Goal: Task Accomplishment & Management: Use online tool/utility

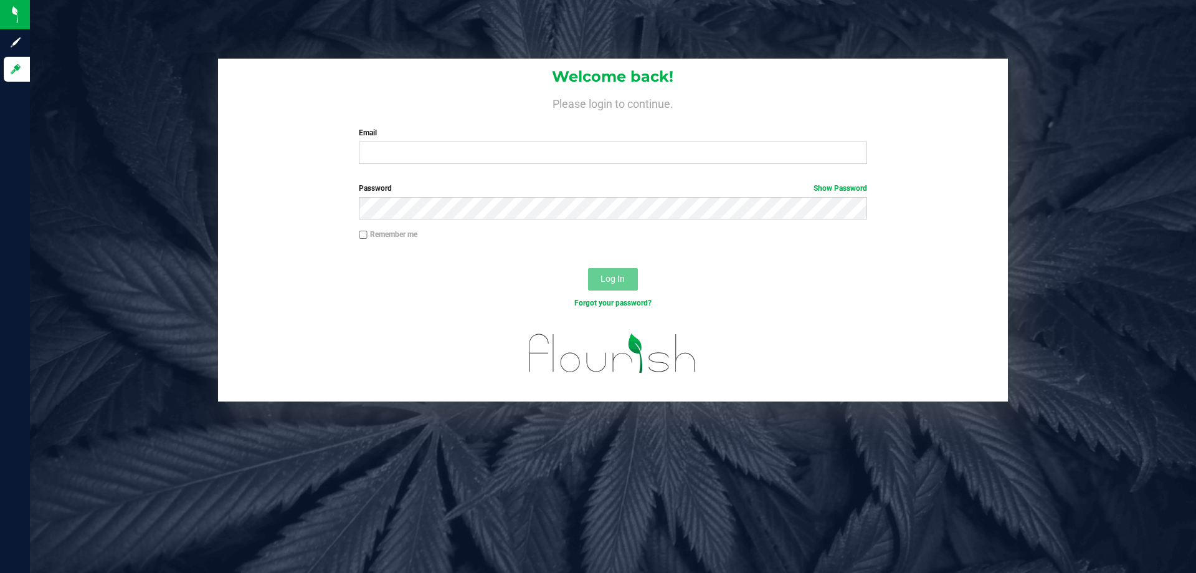
click at [588, 166] on div "Welcome back! Please login to continue. Email Required Please format your email…" at bounding box center [613, 116] width 790 height 115
click at [589, 156] on input "Email" at bounding box center [613, 152] width 508 height 22
click at [588, 268] on button "Log In" at bounding box center [613, 279] width 50 height 22
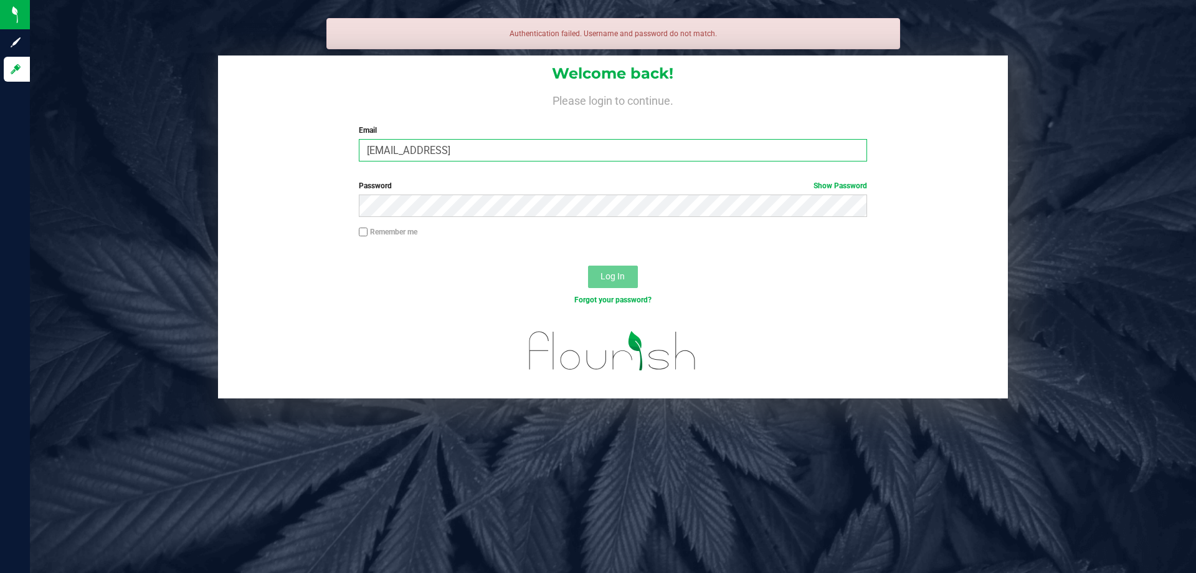
click at [491, 148] on input "[EMAIL_ADDRESS]" at bounding box center [613, 150] width 508 height 22
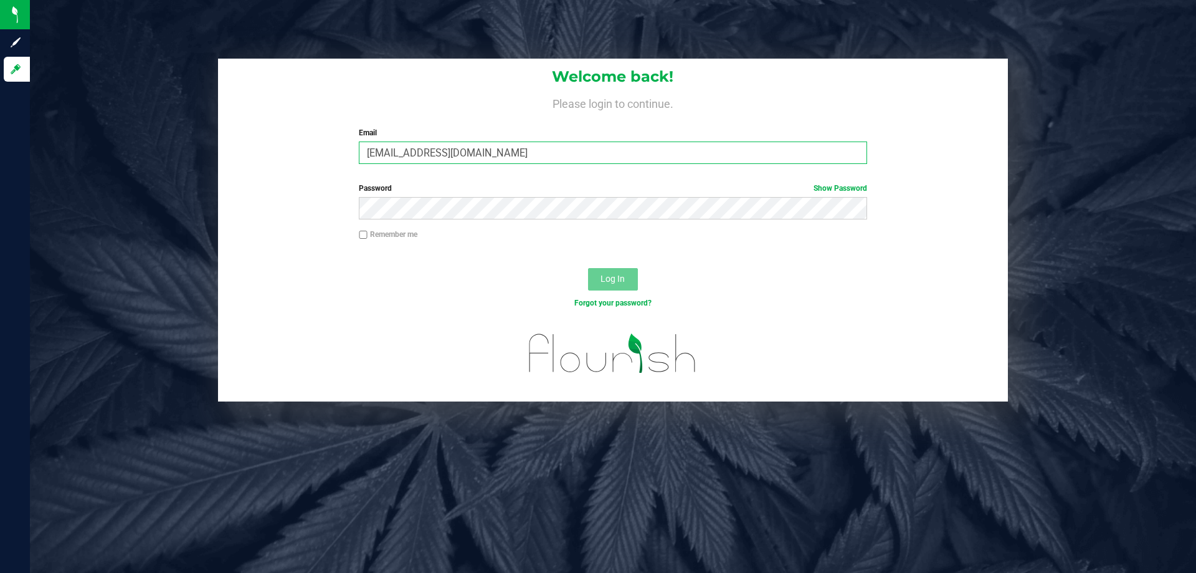
type input "[EMAIL_ADDRESS][DOMAIN_NAME]"
click at [588, 268] on button "Log In" at bounding box center [613, 279] width 50 height 22
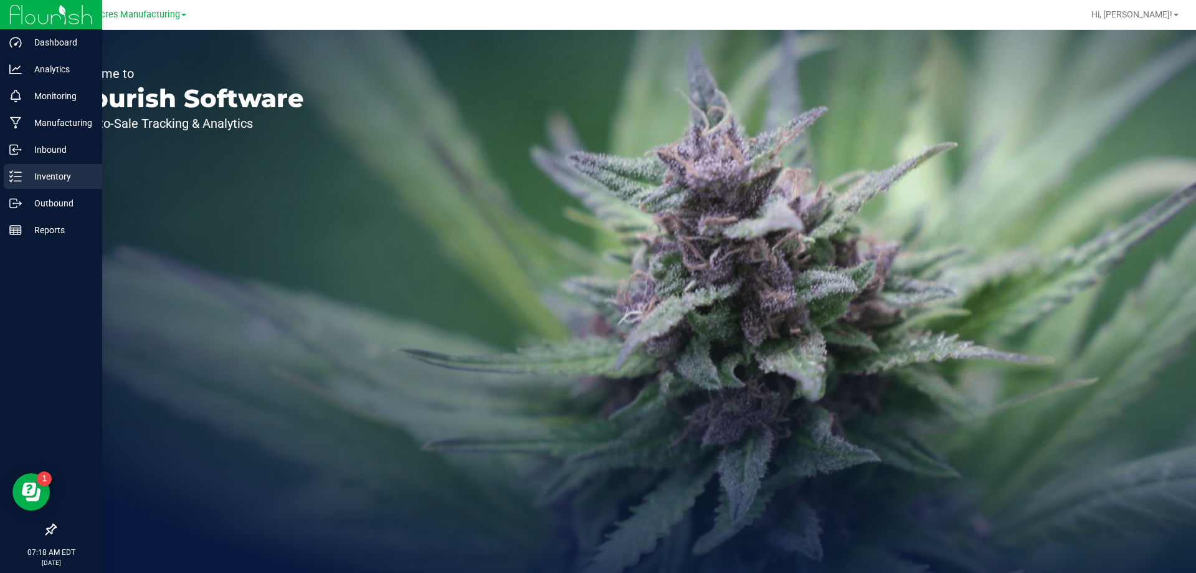
click at [9, 178] on icon at bounding box center [15, 176] width 12 height 12
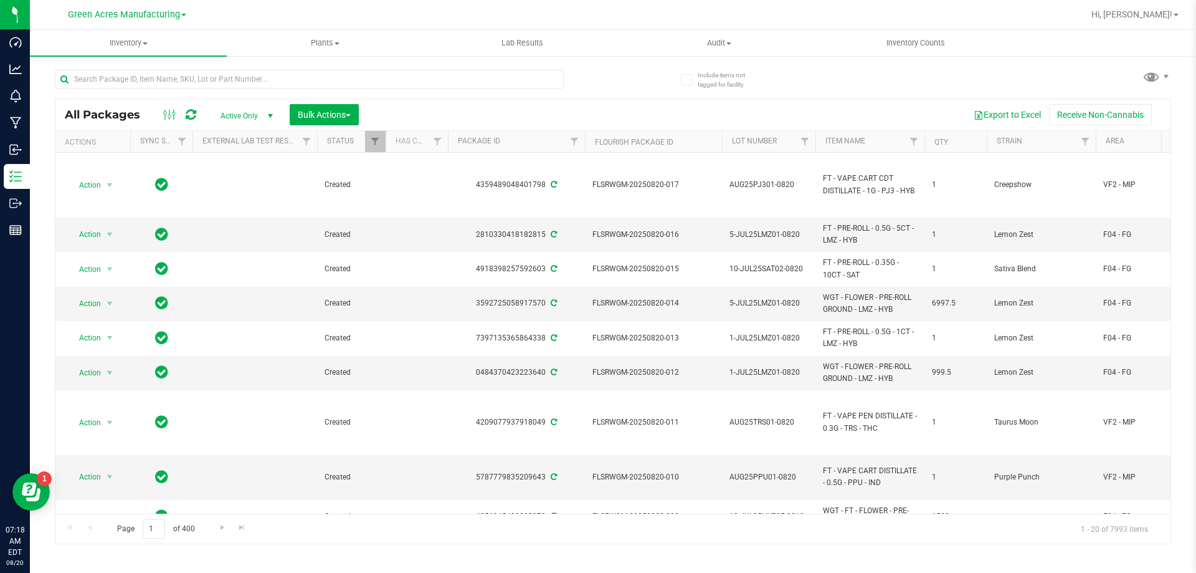
scroll to position [0, 525]
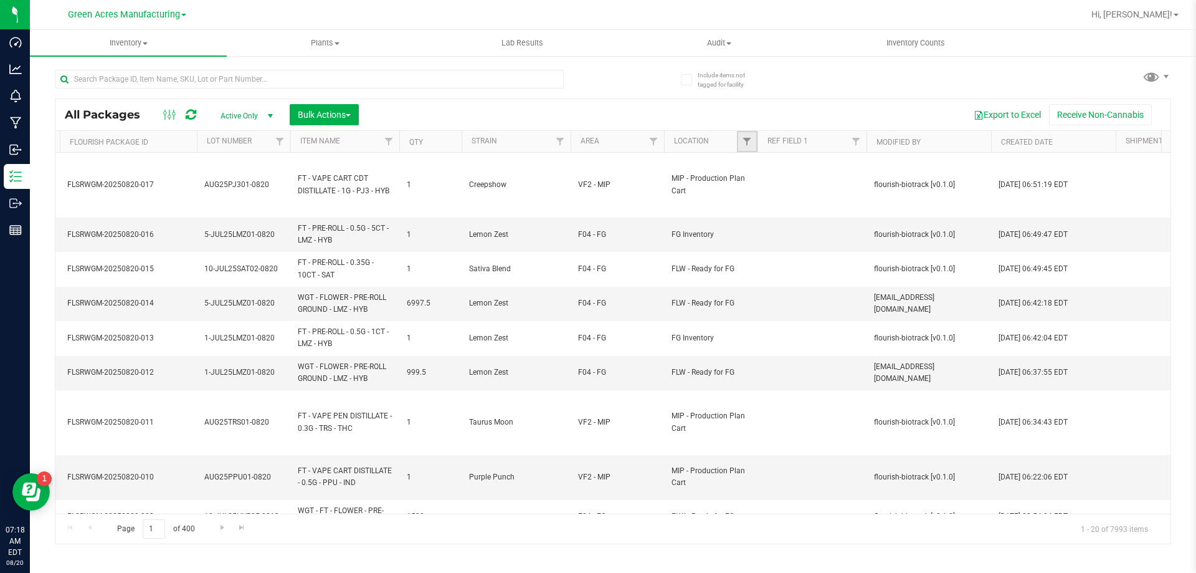
click at [749, 131] on link "Filter" at bounding box center [747, 141] width 21 height 21
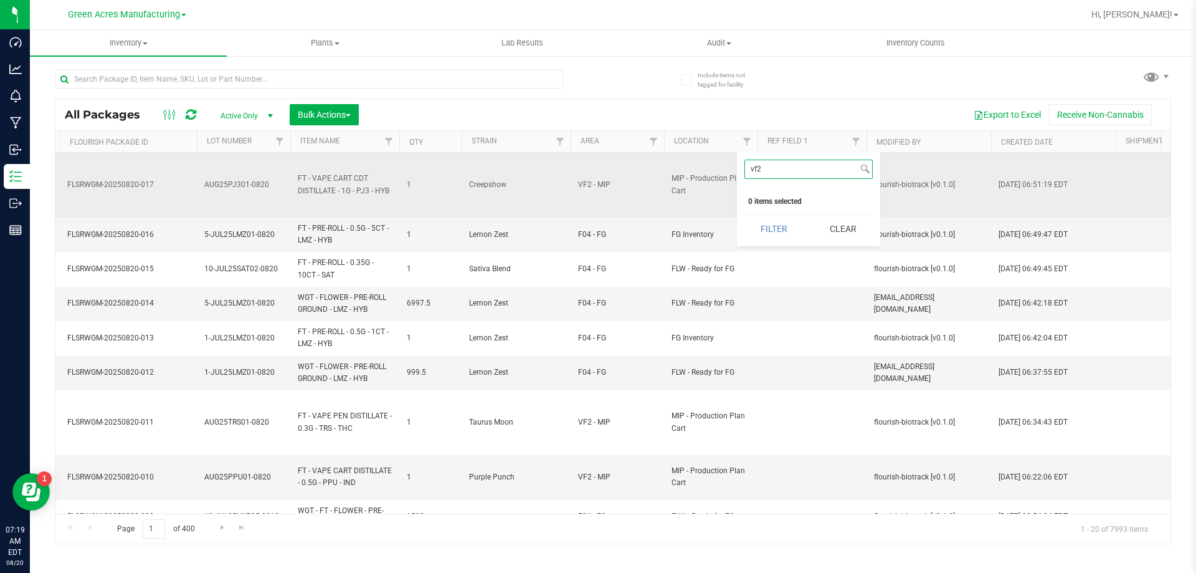
type input "vf2"
click at [645, 211] on td "VF2 - MIP" at bounding box center [617, 185] width 93 height 65
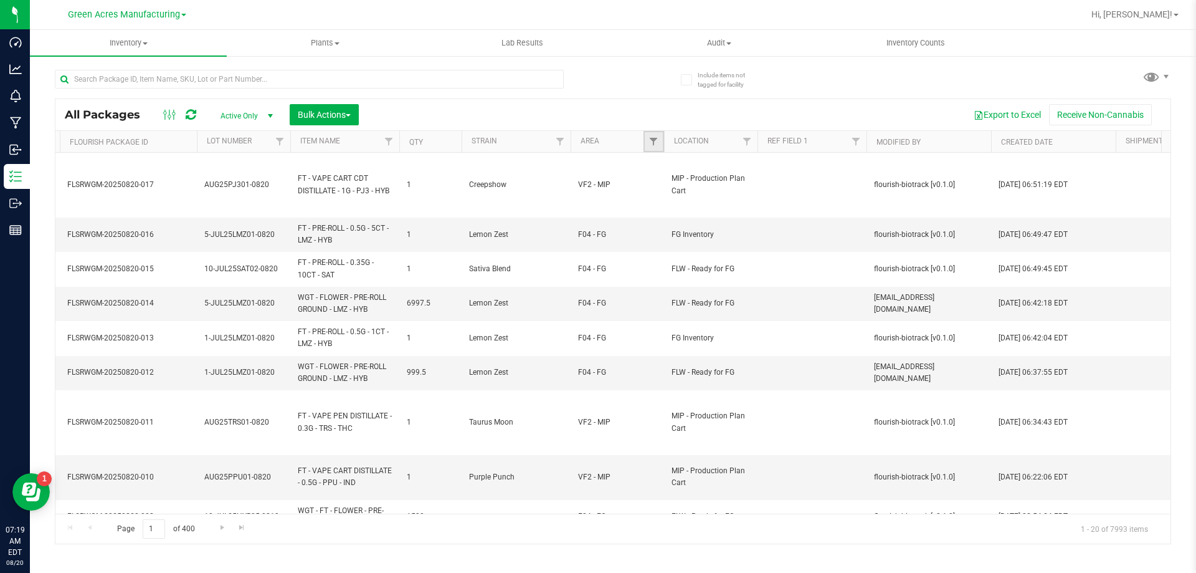
click at [656, 150] on link "Filter" at bounding box center [654, 141] width 21 height 21
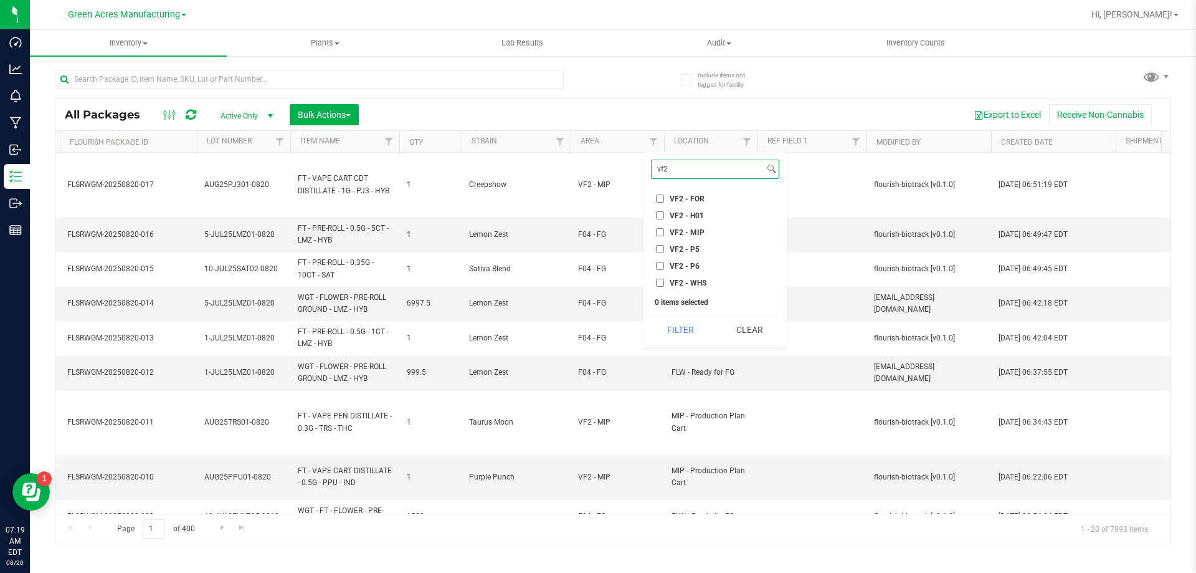
type input "vf2"
click at [681, 282] on span "VF2 - WHS" at bounding box center [688, 282] width 37 height 7
click at [664, 282] on input "VF2 - WHS" at bounding box center [660, 282] width 8 height 8
checkbox input "true"
click at [684, 340] on button "Filter" at bounding box center [681, 329] width 60 height 27
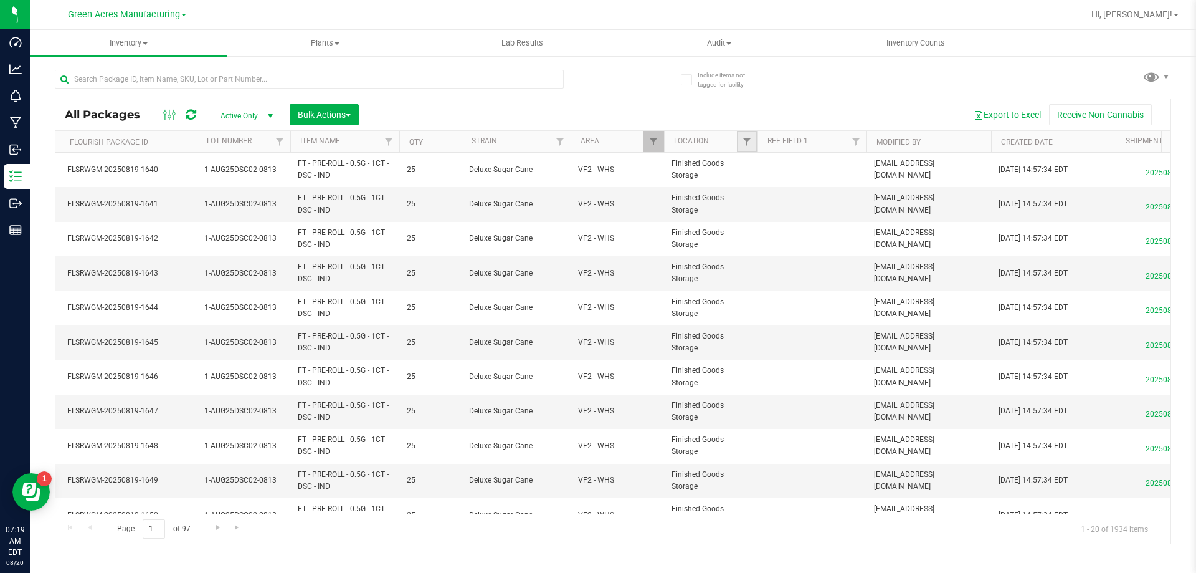
click at [746, 149] on link "Filter" at bounding box center [747, 141] width 21 height 21
click at [764, 557] on div "Inventory All packages All inventory Waste log Create inventory Plants All plan…" at bounding box center [613, 301] width 1166 height 543
click at [341, 113] on span "Bulk Actions" at bounding box center [324, 115] width 53 height 10
click at [353, 239] on span "Locate packages" at bounding box center [328, 234] width 63 height 10
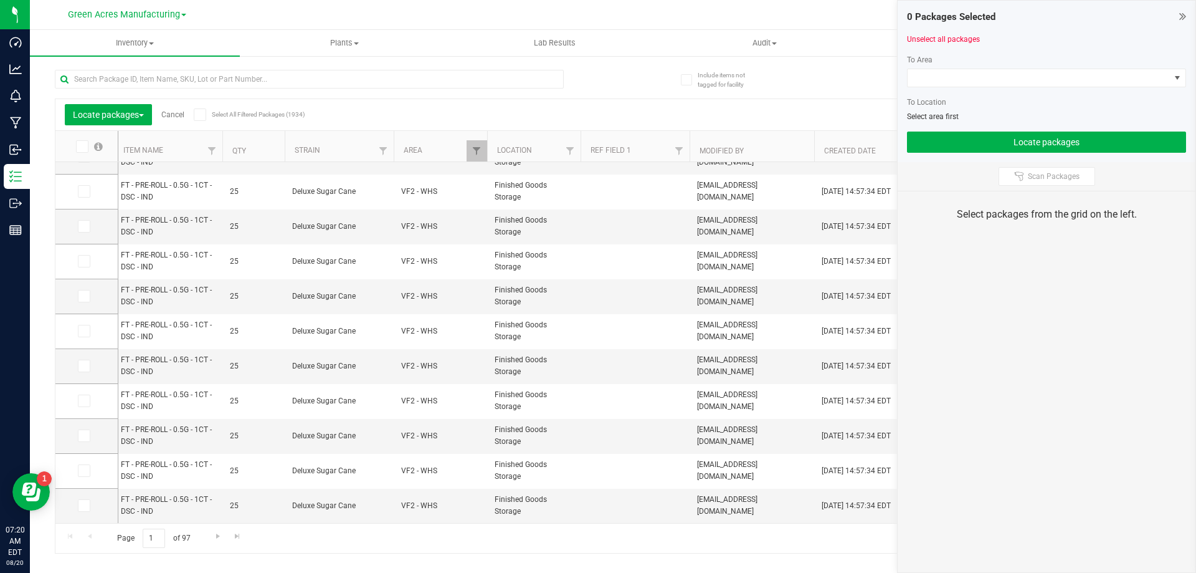
scroll to position [0, 737]
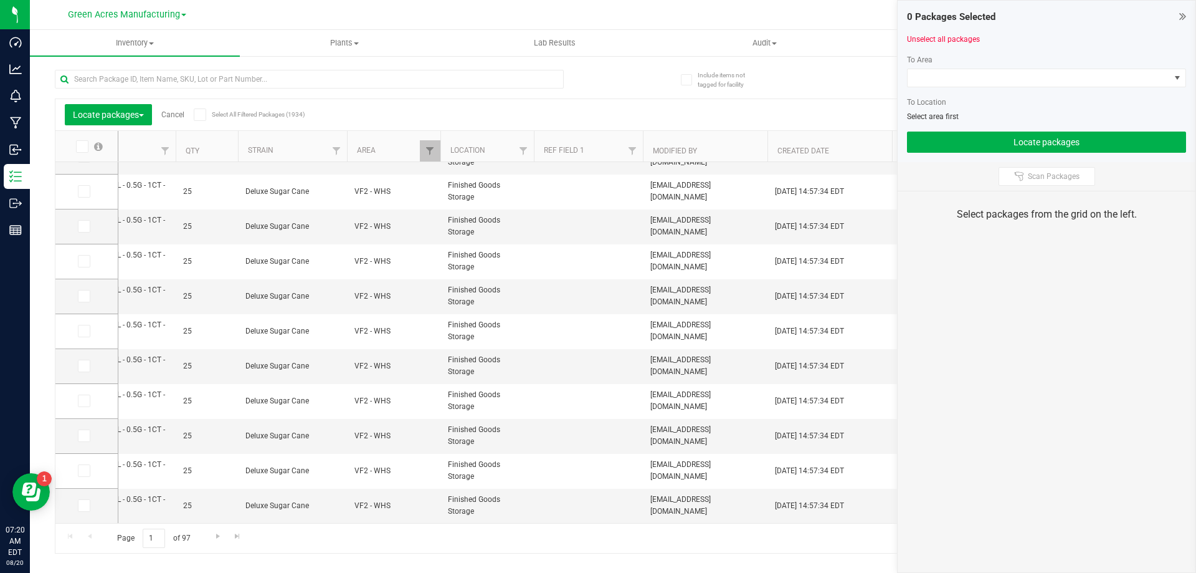
click at [196, 143] on th "Qty" at bounding box center [207, 146] width 62 height 31
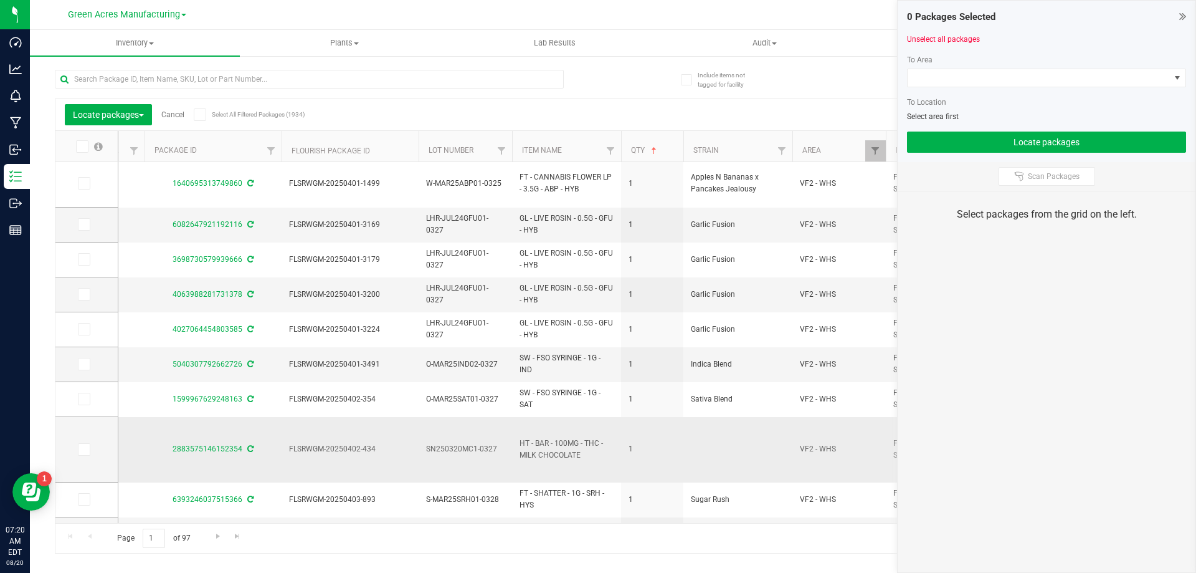
scroll to position [376, 0]
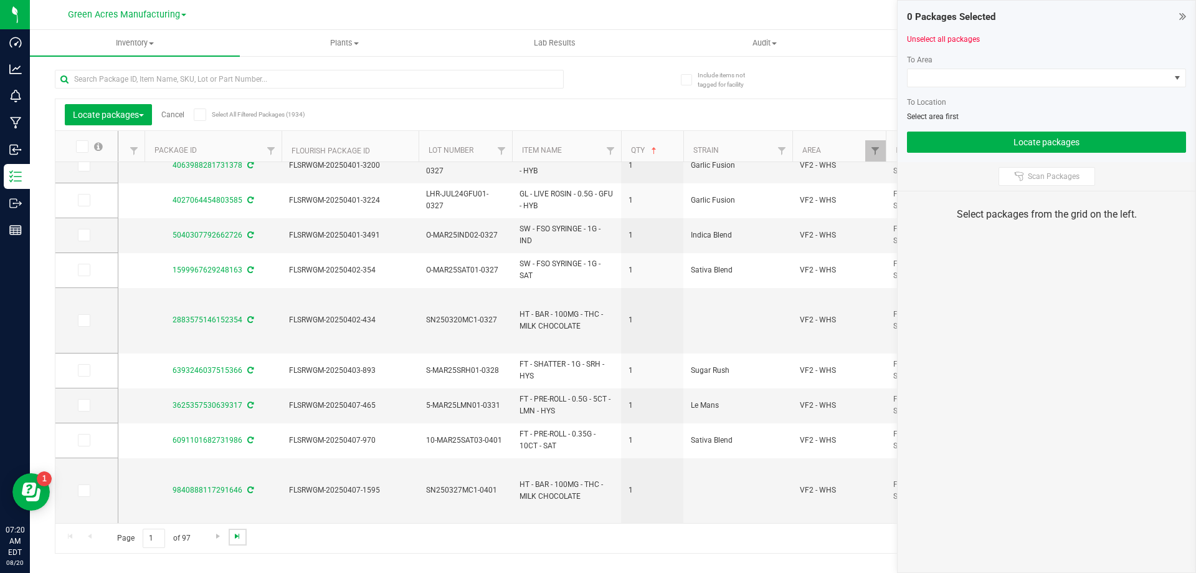
click at [232, 537] on span "Go to the last page" at bounding box center [237, 536] width 10 height 10
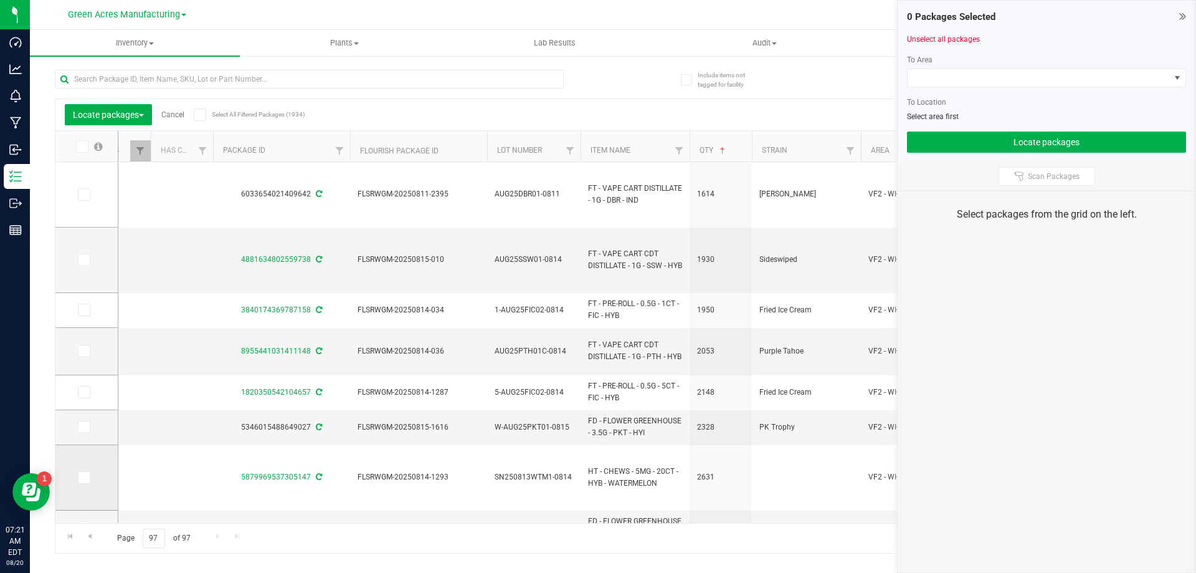
click at [83, 477] on icon at bounding box center [83, 477] width 8 height 0
click at [0, 0] on input "checkbox" at bounding box center [0, 0] width 0 height 0
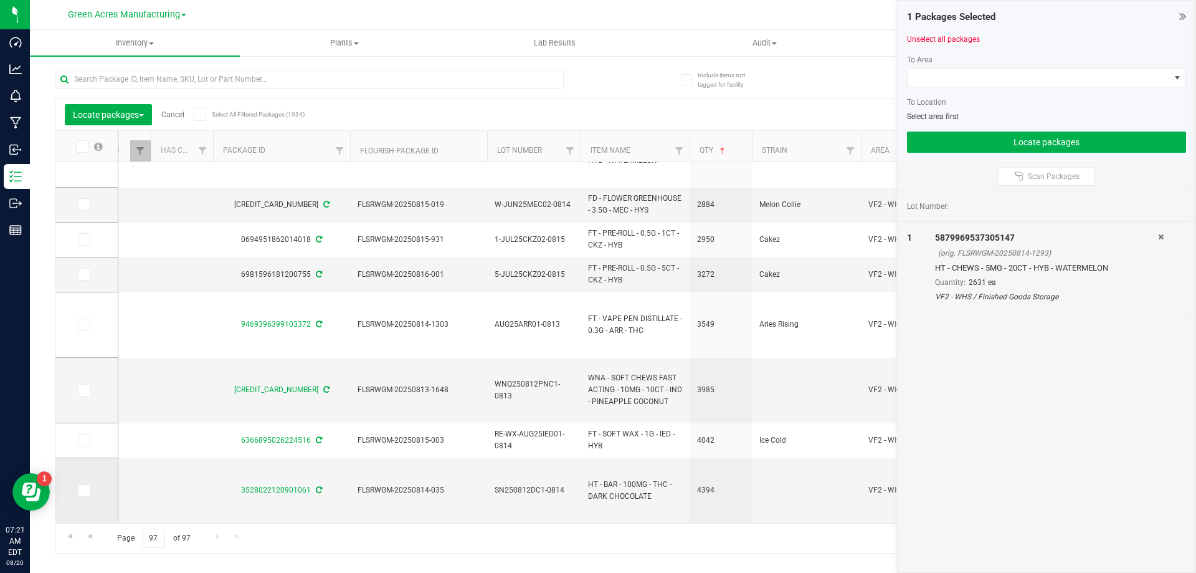
click at [85, 490] on icon at bounding box center [83, 490] width 8 height 0
click at [0, 0] on input "checkbox" at bounding box center [0, 0] width 0 height 0
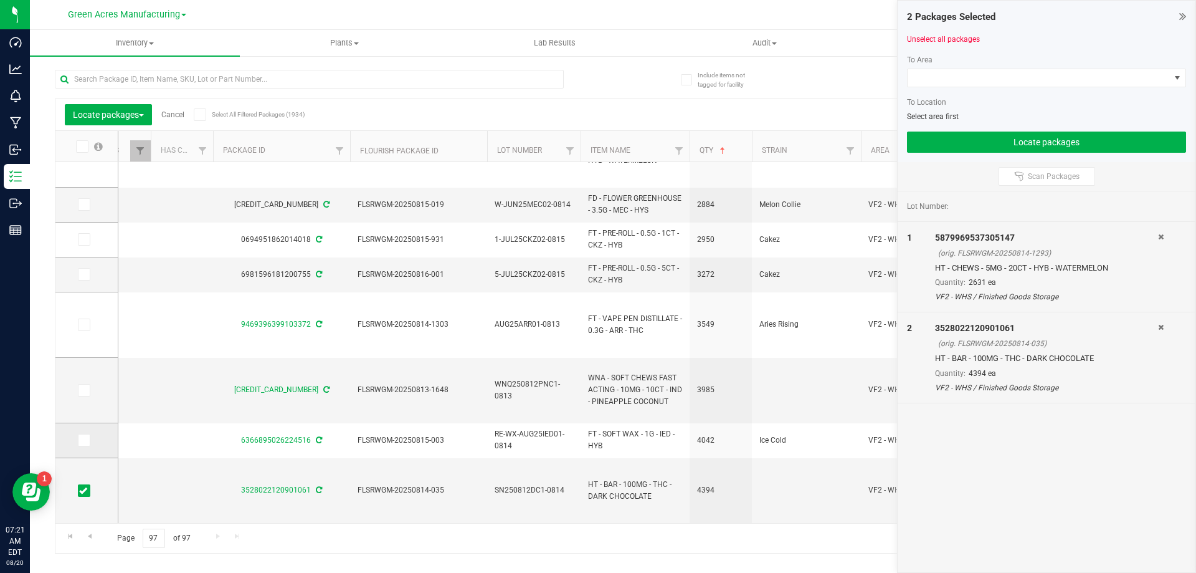
click at [84, 440] on icon at bounding box center [83, 440] width 8 height 0
click at [0, 0] on input "checkbox" at bounding box center [0, 0] width 0 height 0
click at [87, 390] on icon at bounding box center [83, 390] width 8 height 0
click at [0, 0] on input "checkbox" at bounding box center [0, 0] width 0 height 0
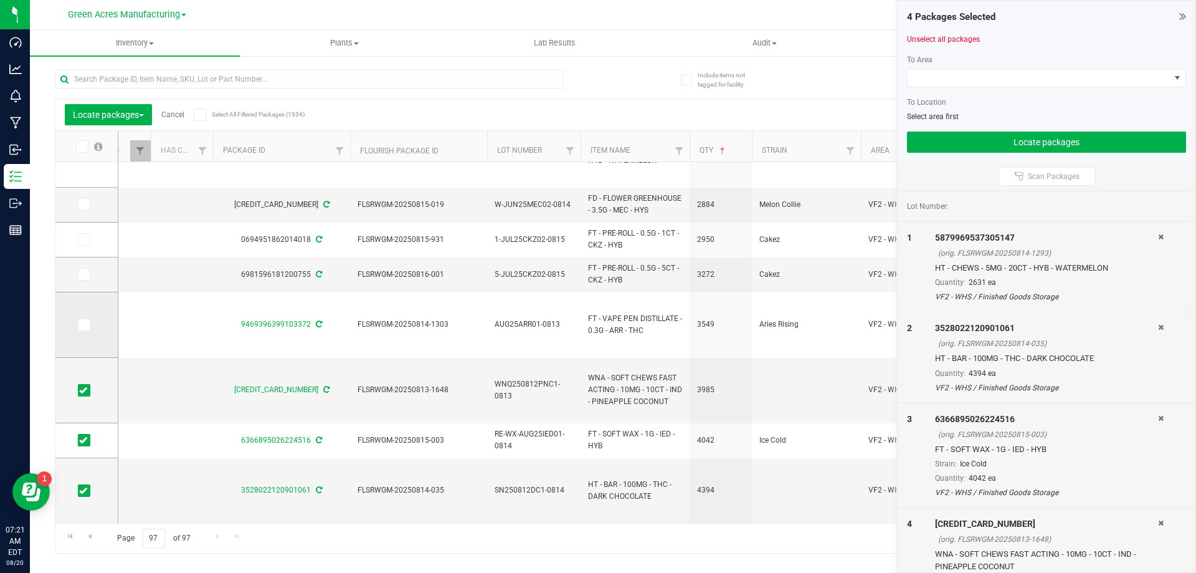
click at [75, 321] on td at bounding box center [86, 324] width 62 height 65
click at [82, 325] on icon at bounding box center [83, 325] width 8 height 0
click at [0, 0] on input "checkbox" at bounding box center [0, 0] width 0 height 0
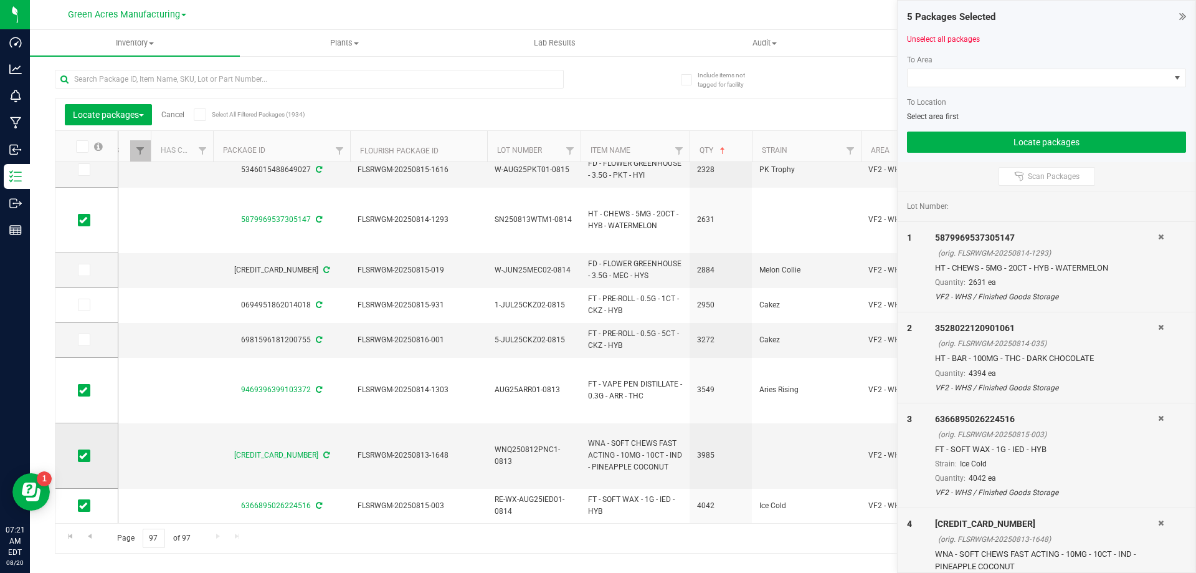
scroll to position [183, 0]
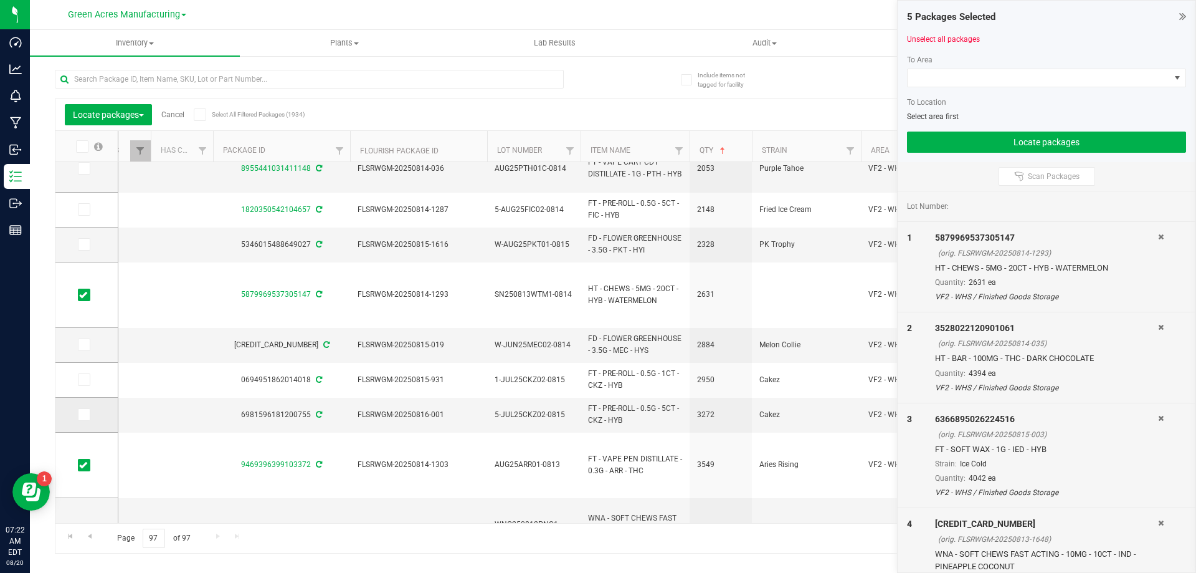
click at [90, 416] on span at bounding box center [84, 414] width 12 height 12
click at [0, 0] on input "checkbox" at bounding box center [0, 0] width 0 height 0
click at [78, 381] on span at bounding box center [84, 379] width 12 height 12
click at [0, 0] on input "checkbox" at bounding box center [0, 0] width 0 height 0
click at [82, 345] on icon at bounding box center [83, 345] width 8 height 0
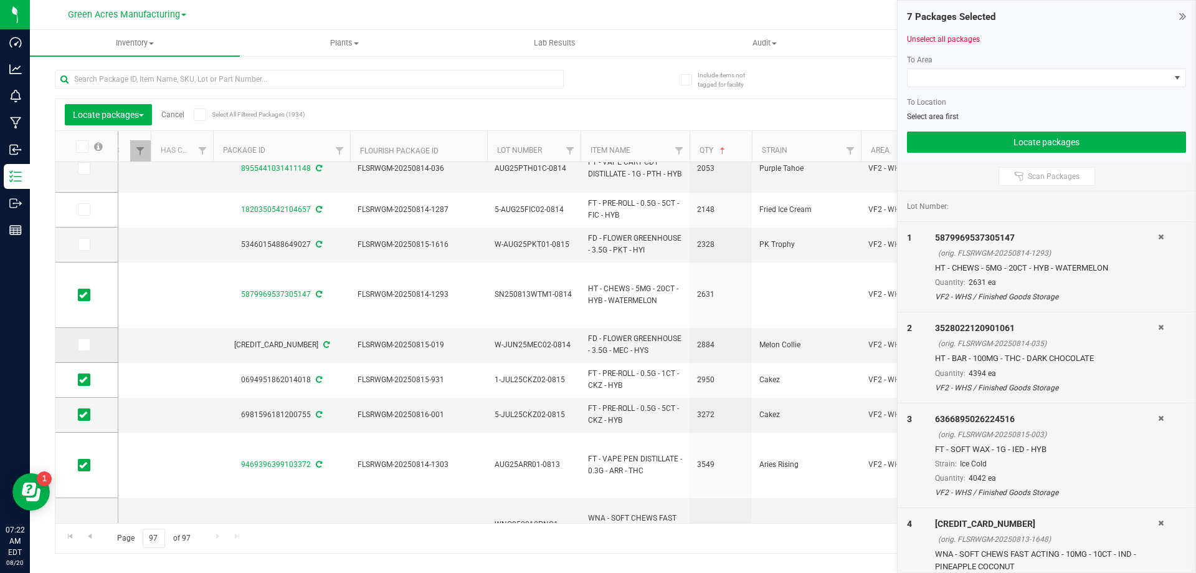
click at [0, 0] on input "checkbox" at bounding box center [0, 0] width 0 height 0
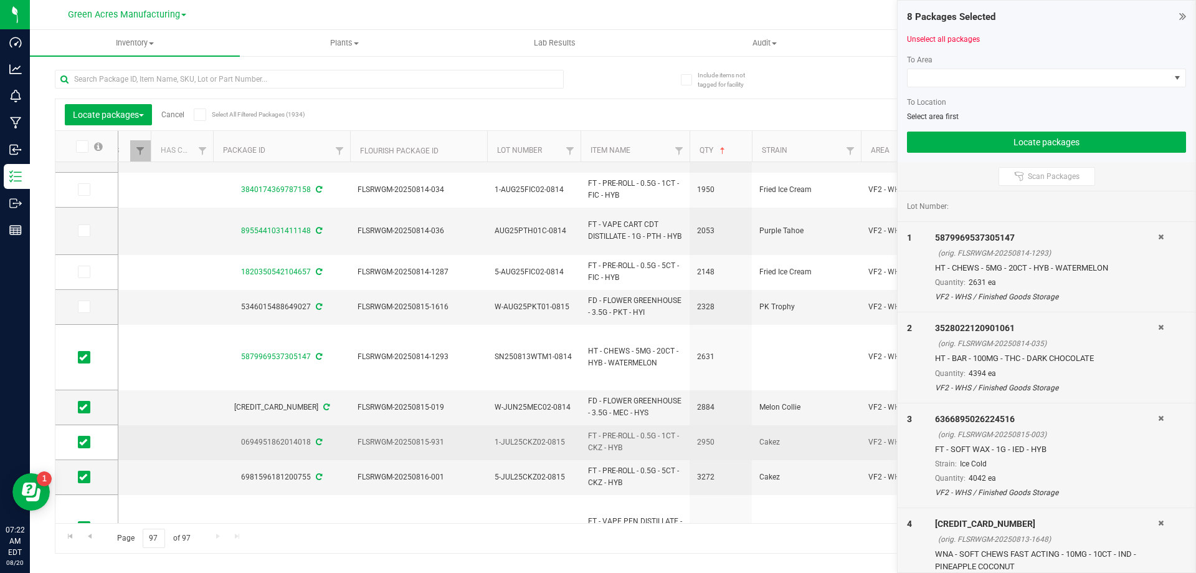
scroll to position [58, 0]
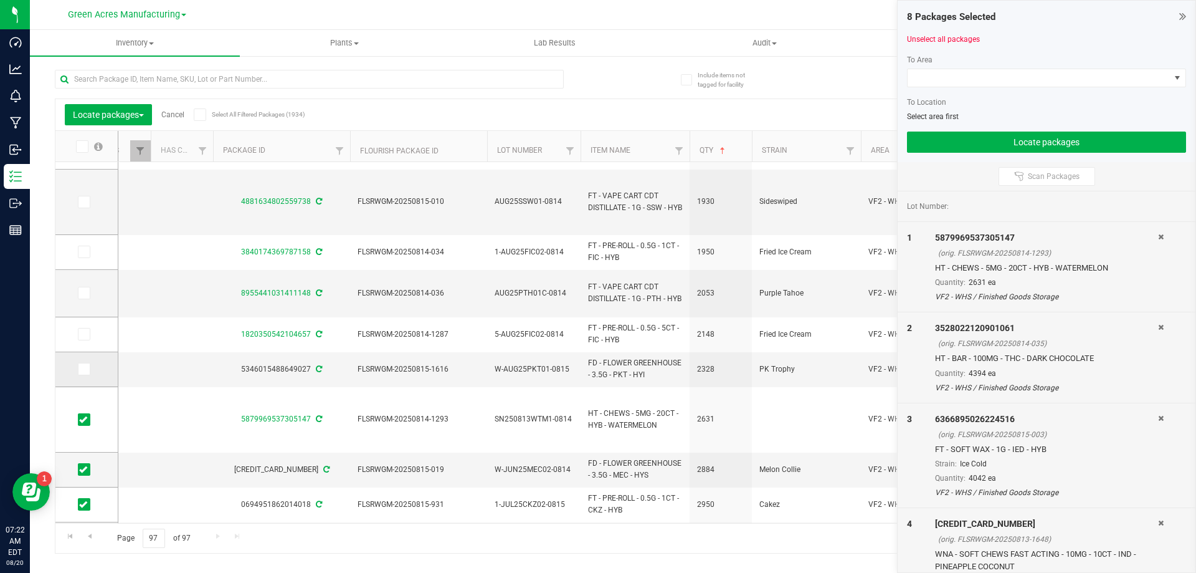
click at [88, 371] on span at bounding box center [84, 369] width 12 height 12
click at [0, 0] on input "checkbox" at bounding box center [0, 0] width 0 height 0
click at [83, 334] on icon at bounding box center [83, 334] width 8 height 0
click at [0, 0] on input "checkbox" at bounding box center [0, 0] width 0 height 0
click at [86, 298] on span at bounding box center [84, 293] width 12 height 12
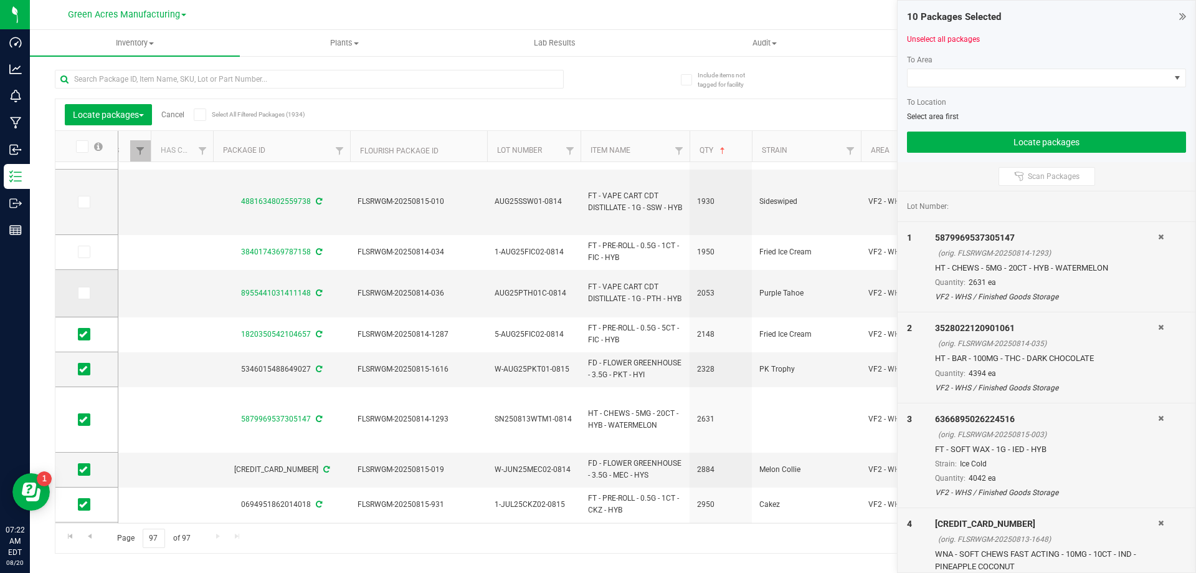
click at [0, 0] on input "checkbox" at bounding box center [0, 0] width 0 height 0
click at [92, 259] on td at bounding box center [86, 252] width 62 height 35
click at [83, 256] on span at bounding box center [84, 251] width 12 height 12
click at [0, 0] on input "checkbox" at bounding box center [0, 0] width 0 height 0
click at [84, 202] on icon at bounding box center [83, 202] width 8 height 0
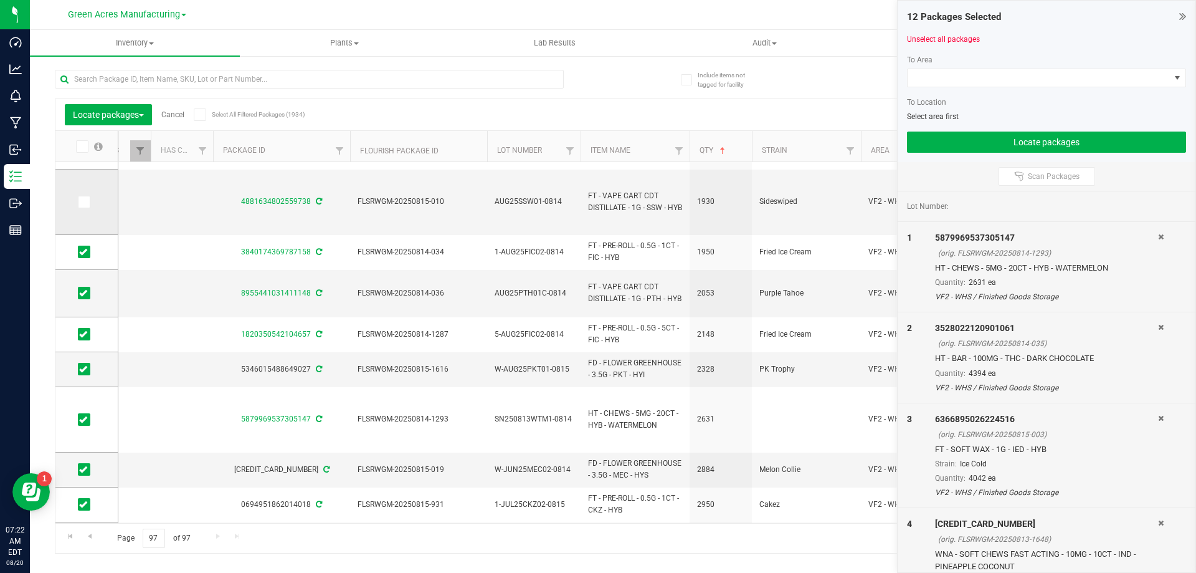
click at [0, 0] on input "checkbox" at bounding box center [0, 0] width 0 height 0
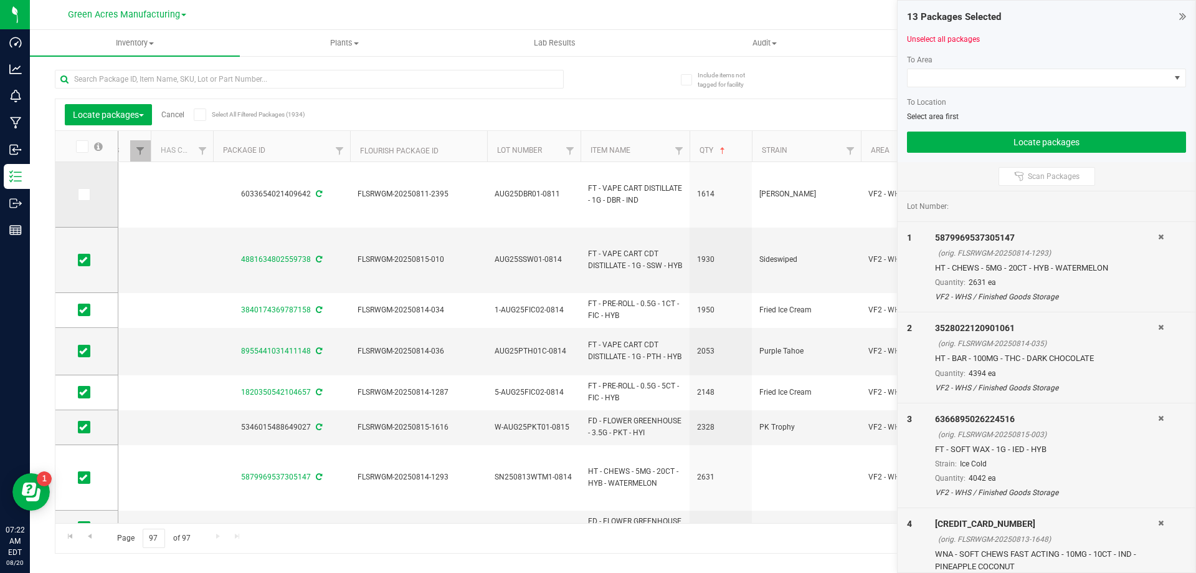
click at [87, 194] on icon at bounding box center [83, 194] width 8 height 0
click at [0, 0] on input "checkbox" at bounding box center [0, 0] width 0 height 0
click at [82, 533] on link "Go to the previous page" at bounding box center [89, 536] width 18 height 17
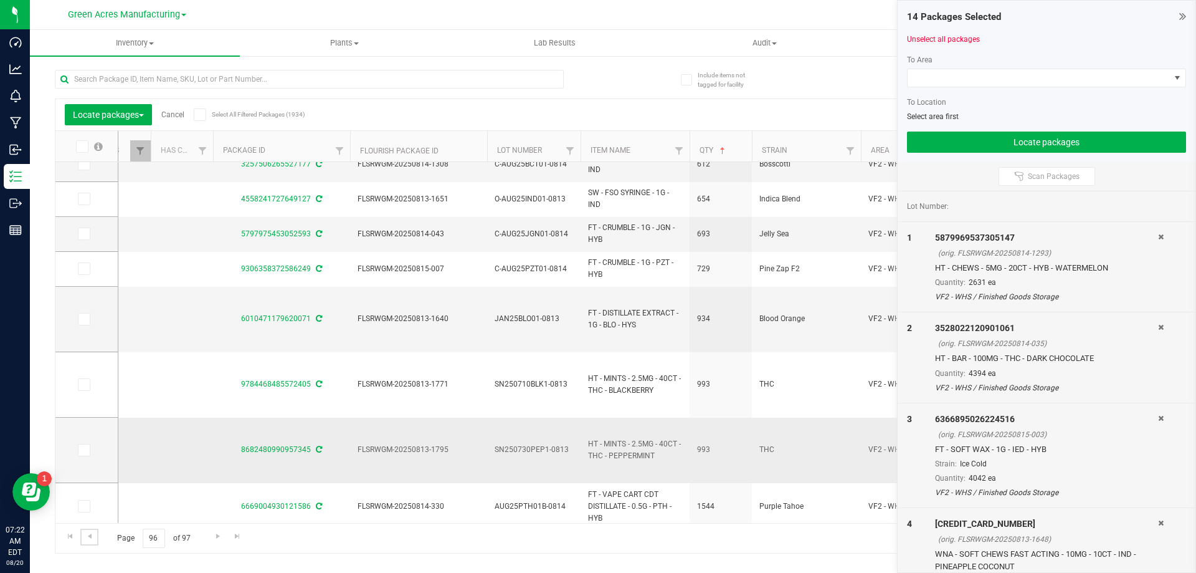
scroll to position [436, 0]
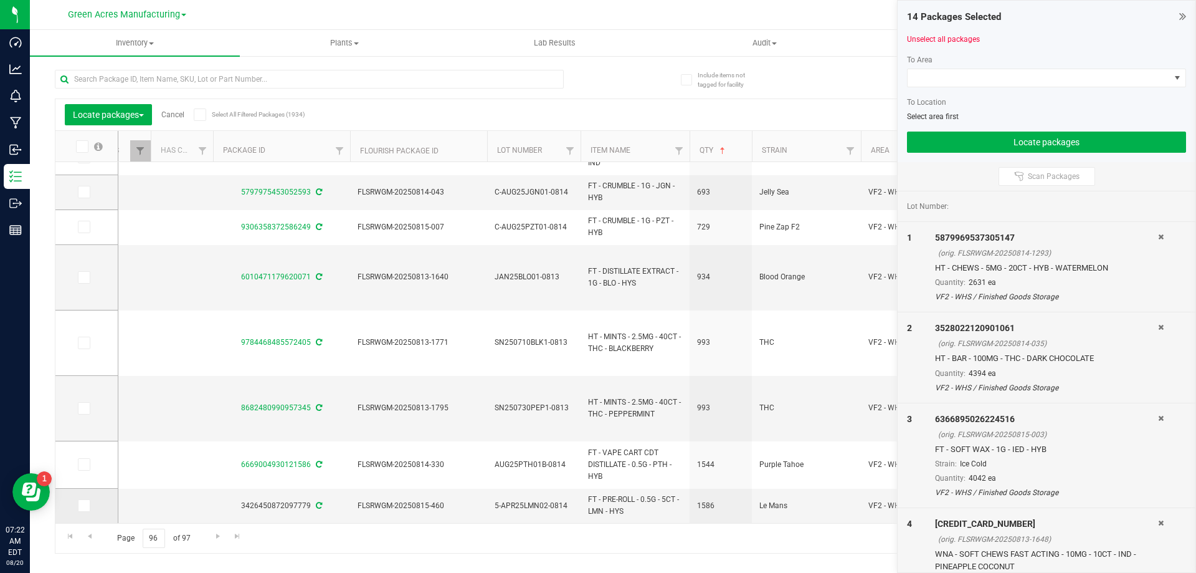
click at [85, 505] on icon at bounding box center [83, 505] width 8 height 0
click at [0, 0] on input "checkbox" at bounding box center [0, 0] width 0 height 0
click at [86, 472] on td at bounding box center [86, 464] width 62 height 47
click at [87, 468] on span at bounding box center [84, 464] width 12 height 12
click at [0, 0] on input "checkbox" at bounding box center [0, 0] width 0 height 0
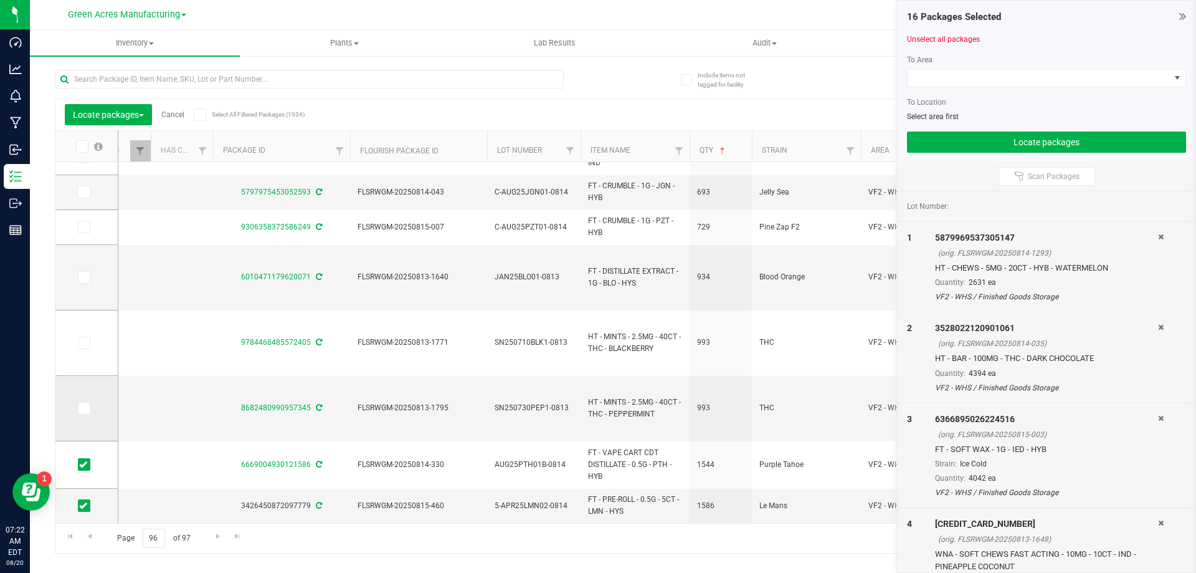
click at [82, 408] on icon at bounding box center [83, 408] width 8 height 0
click at [0, 0] on input "checkbox" at bounding box center [0, 0] width 0 height 0
click at [85, 348] on span at bounding box center [84, 342] width 12 height 12
click at [0, 0] on input "checkbox" at bounding box center [0, 0] width 0 height 0
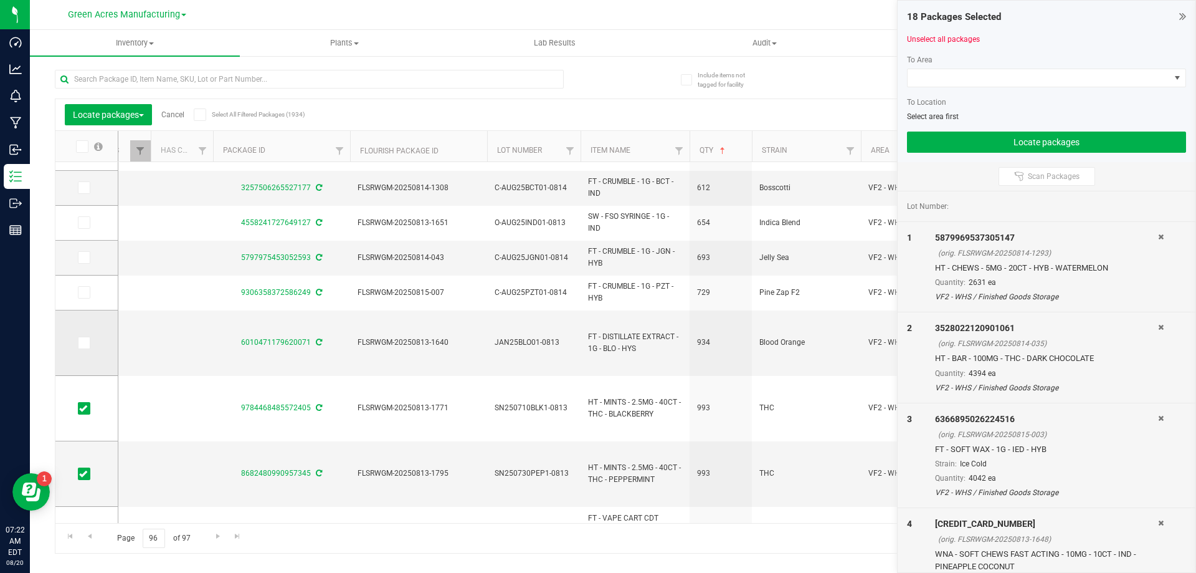
click at [79, 350] on td at bounding box center [86, 342] width 62 height 65
click at [85, 347] on span at bounding box center [84, 342] width 12 height 12
click at [0, 0] on input "checkbox" at bounding box center [0, 0] width 0 height 0
click at [83, 292] on icon at bounding box center [83, 292] width 8 height 0
click at [0, 0] on input "checkbox" at bounding box center [0, 0] width 0 height 0
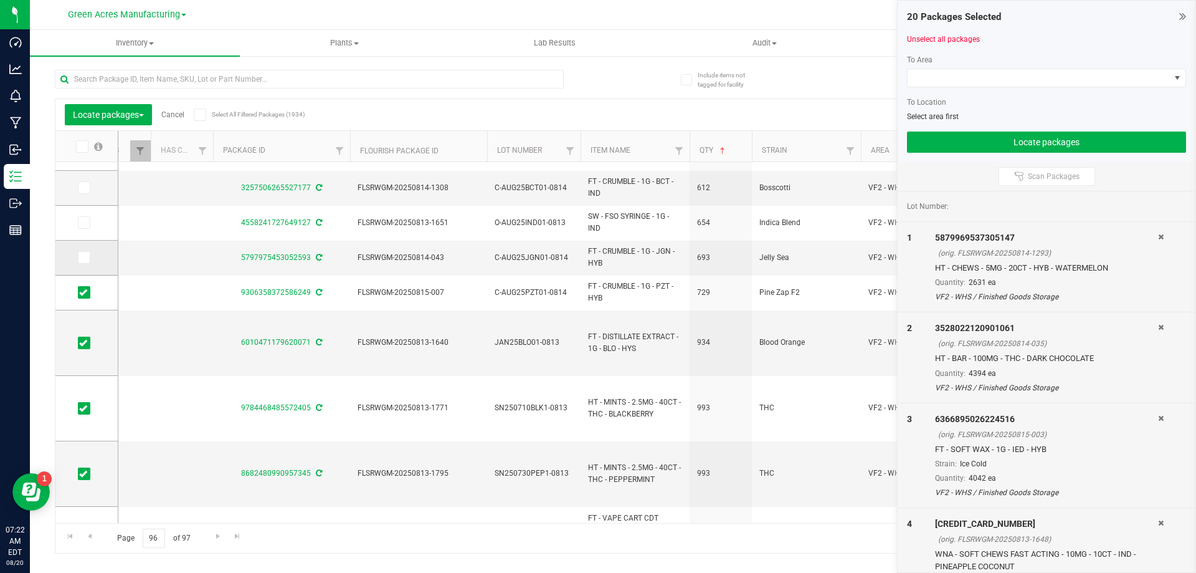
click at [89, 263] on span at bounding box center [84, 257] width 12 height 12
click at [0, 0] on input "checkbox" at bounding box center [0, 0] width 0 height 0
click at [85, 230] on td at bounding box center [86, 223] width 62 height 35
click at [85, 222] on icon at bounding box center [83, 222] width 8 height 0
click at [0, 0] on input "checkbox" at bounding box center [0, 0] width 0 height 0
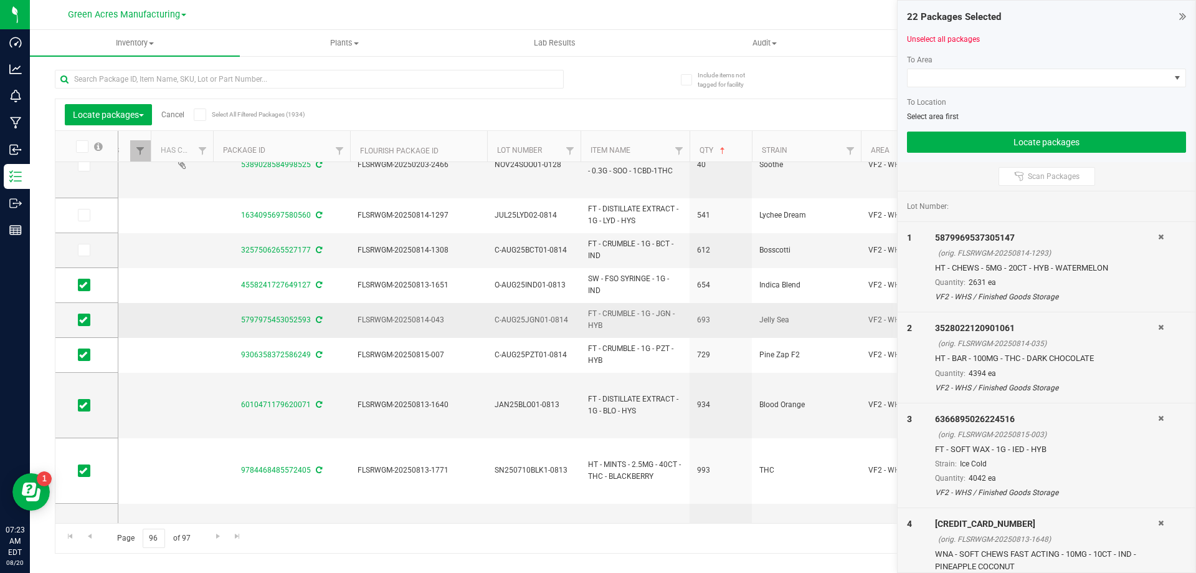
scroll to position [281, 0]
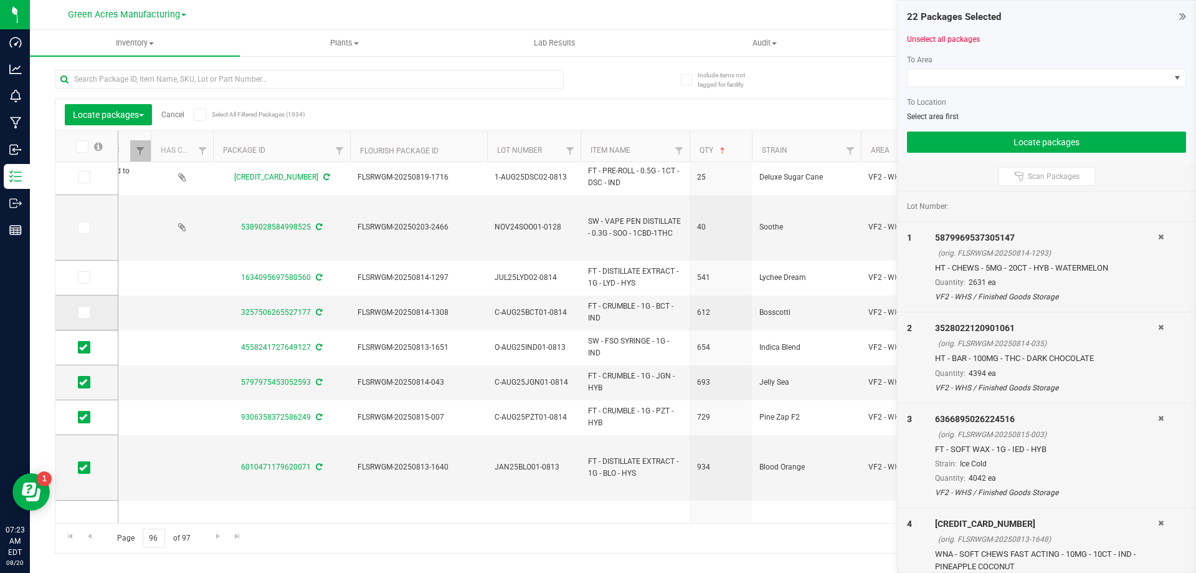
click at [80, 312] on icon at bounding box center [83, 312] width 8 height 0
click at [0, 0] on input "checkbox" at bounding box center [0, 0] width 0 height 0
click at [83, 277] on icon at bounding box center [83, 277] width 8 height 0
click at [0, 0] on input "checkbox" at bounding box center [0, 0] width 0 height 0
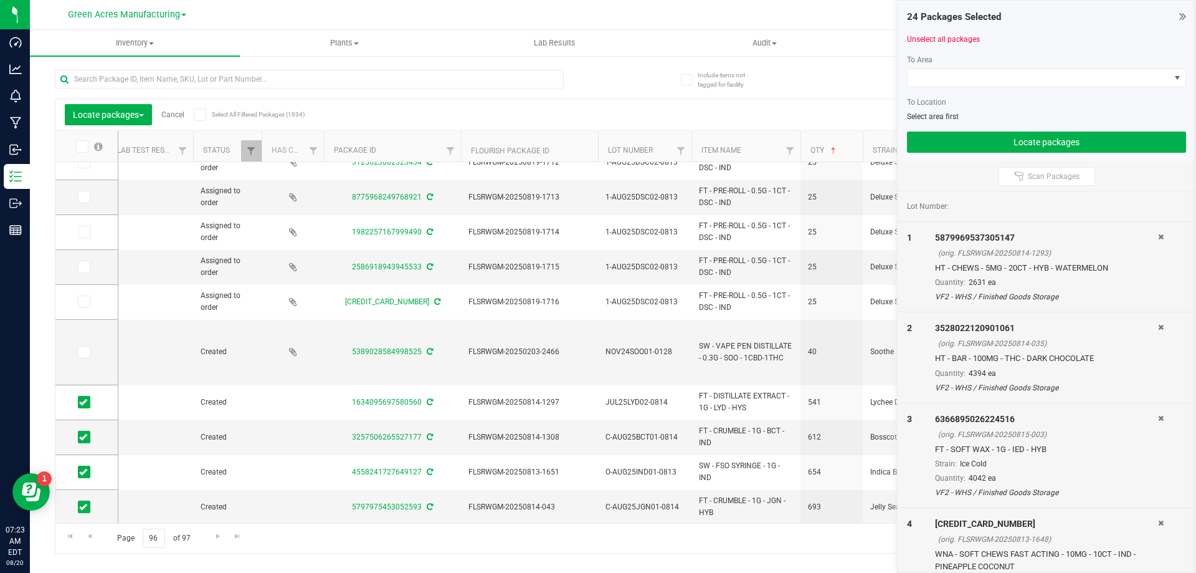
scroll to position [0, 76]
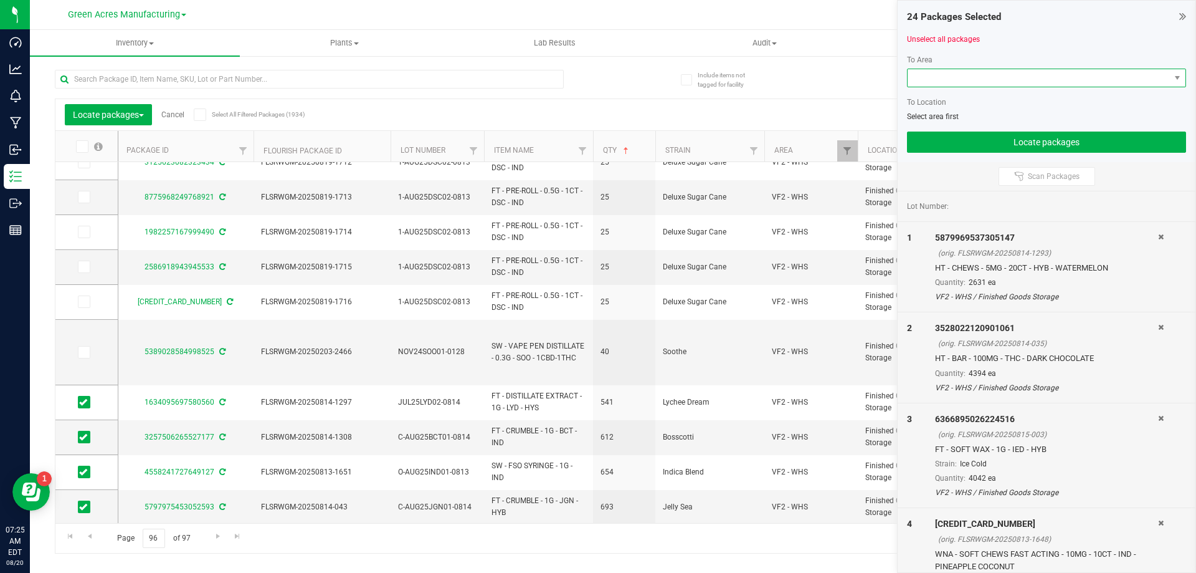
click at [949, 76] on span at bounding box center [1039, 77] width 262 height 17
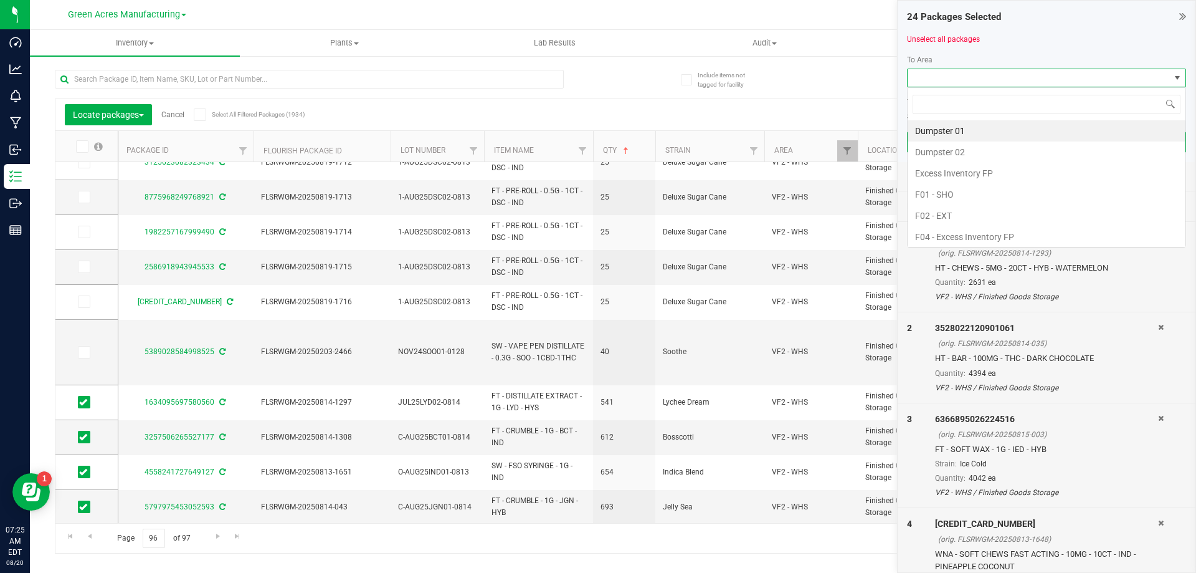
scroll to position [19, 279]
type input "pa"
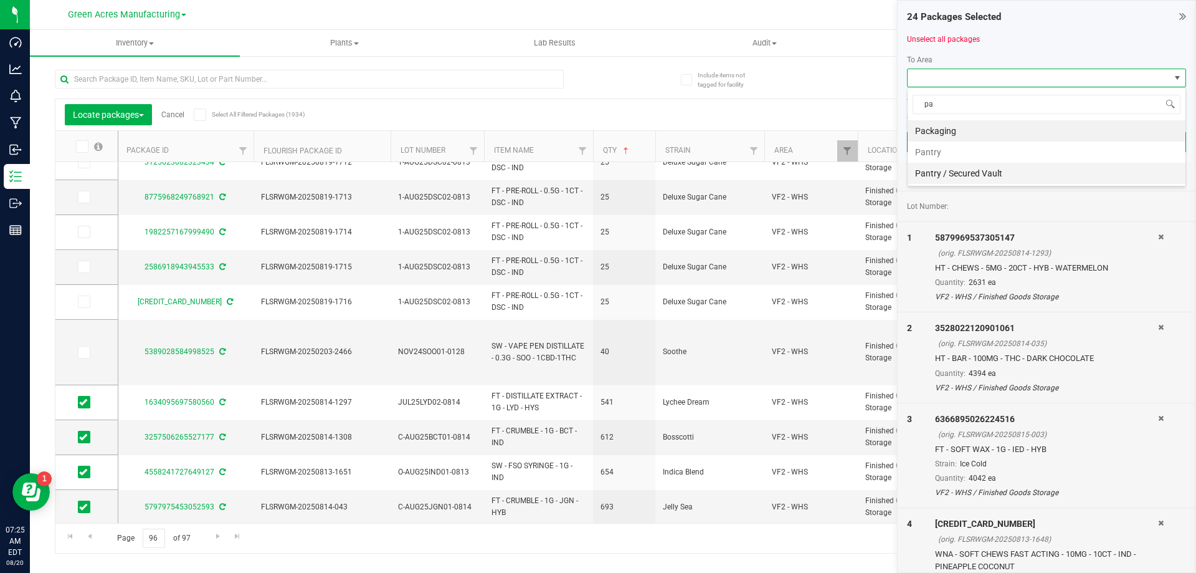
click at [968, 167] on li "Pantry / Secured Vault" at bounding box center [1047, 173] width 278 height 21
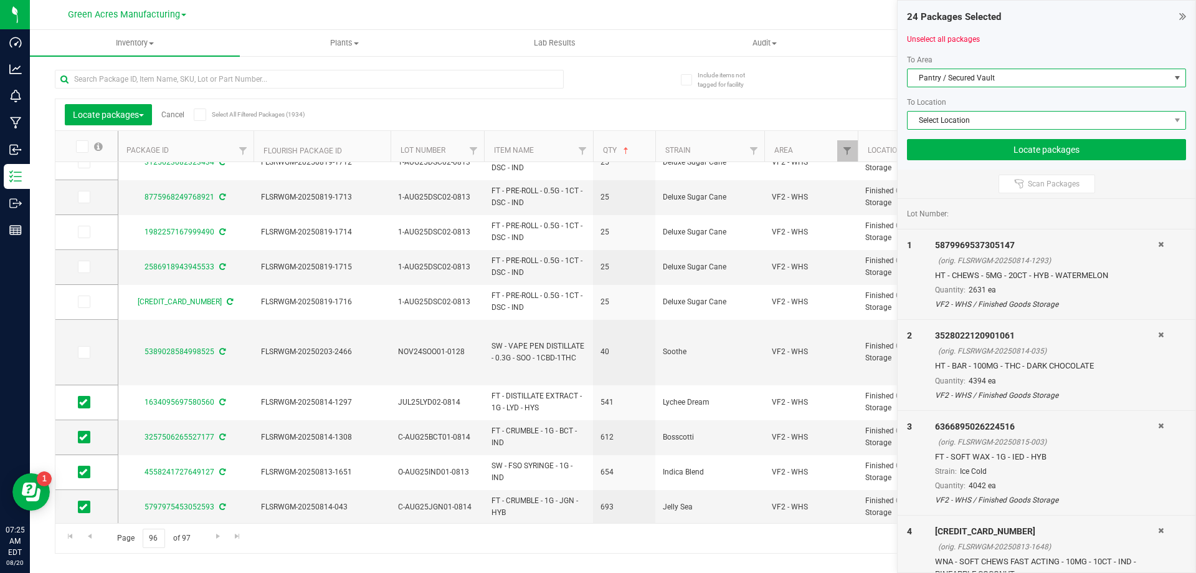
click at [1002, 125] on span "Select Location" at bounding box center [1039, 120] width 262 height 17
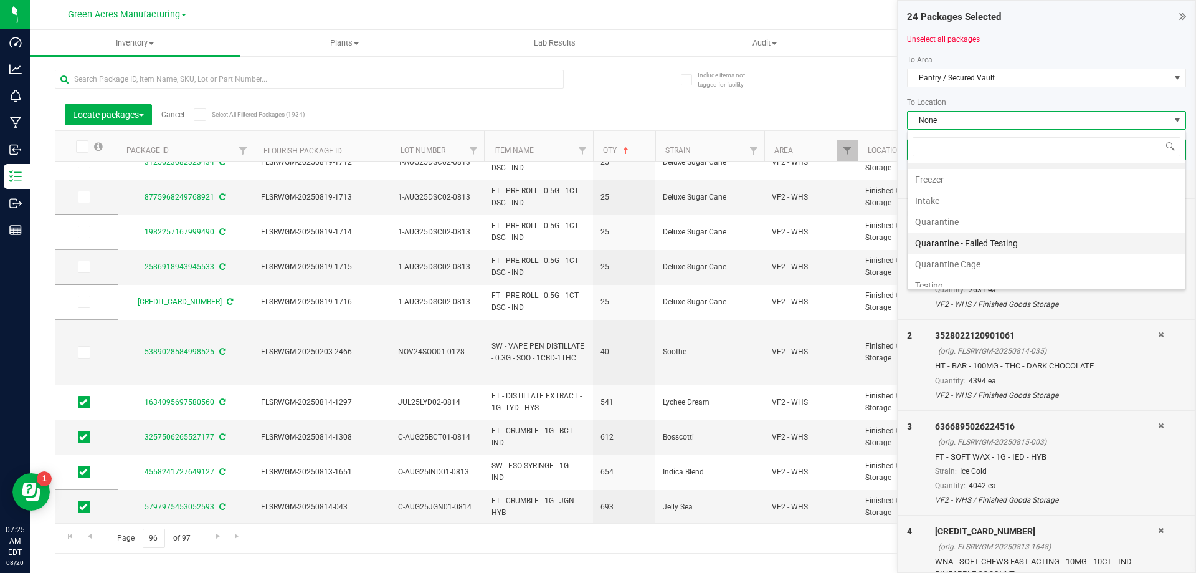
scroll to position [24, 0]
click at [990, 190] on li "Intake" at bounding box center [1047, 191] width 278 height 21
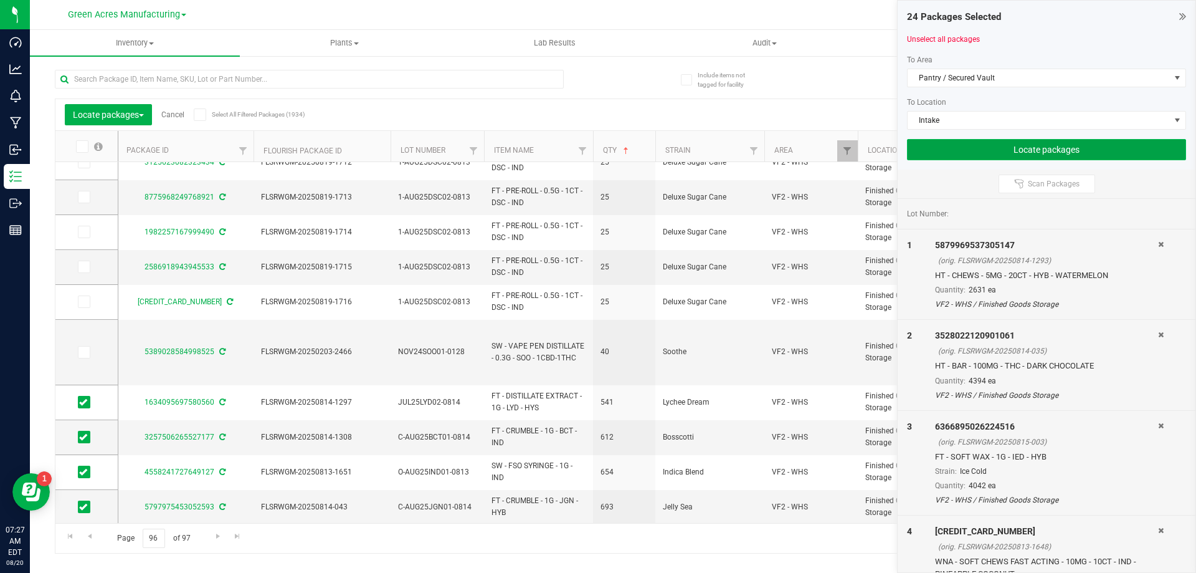
click at [1015, 149] on button "Locate packages" at bounding box center [1046, 149] width 279 height 21
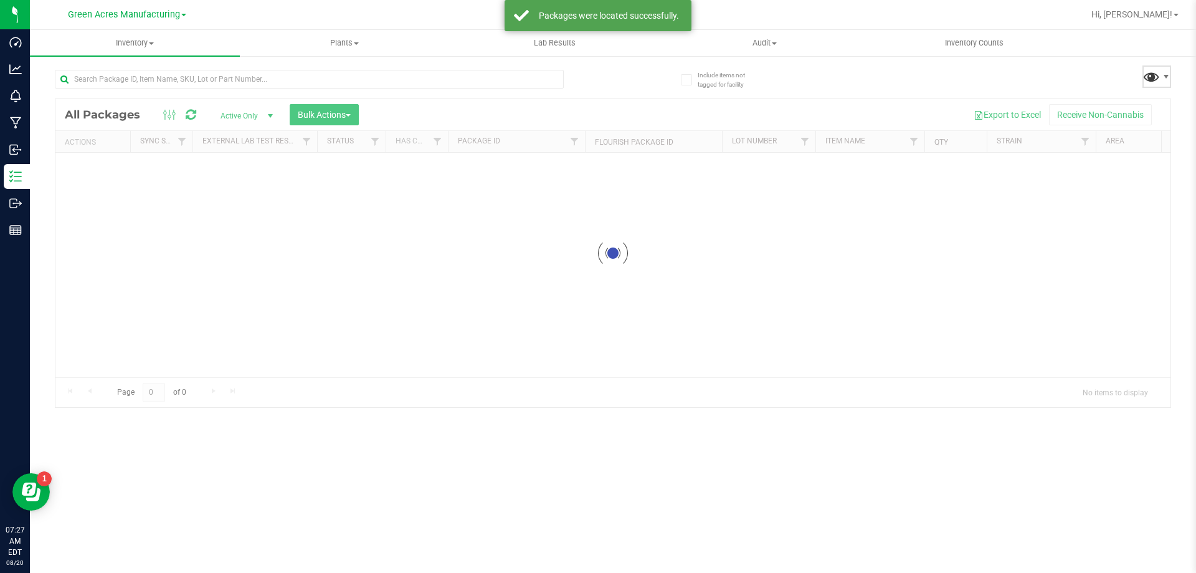
click at [1158, 72] on span at bounding box center [1152, 76] width 18 height 18
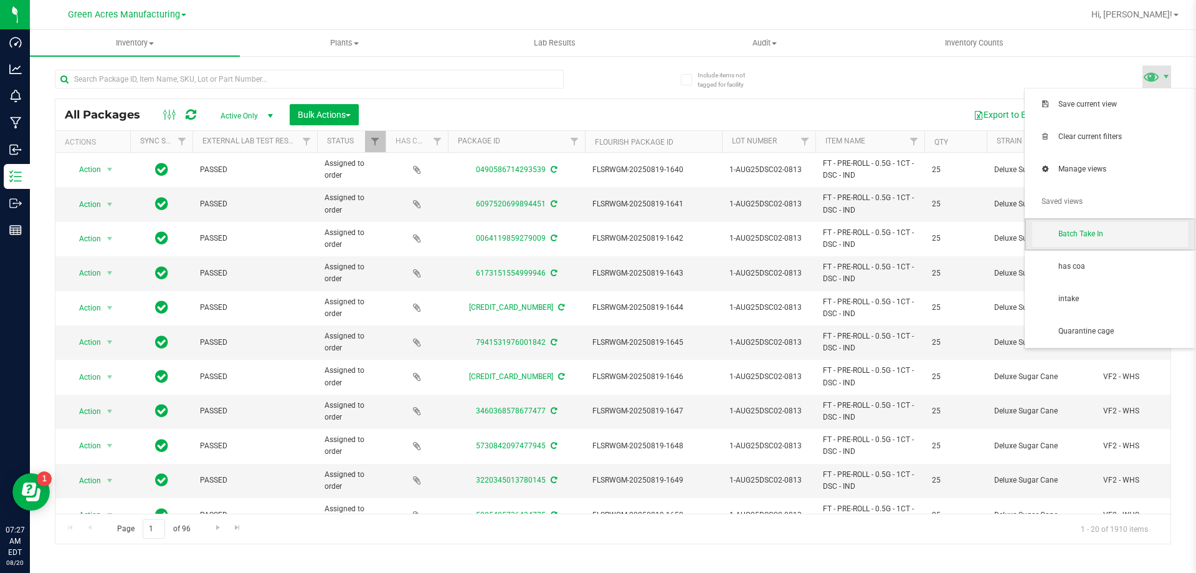
click at [1118, 241] on span "Batch Take In" at bounding box center [1110, 234] width 156 height 25
